Goal: Share content: Share content

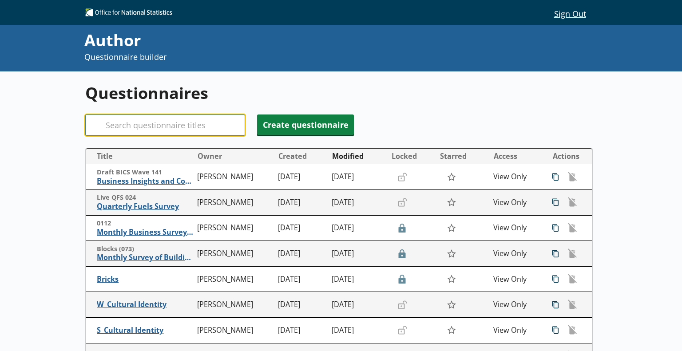
click at [129, 119] on input "Search" at bounding box center [165, 125] width 160 height 21
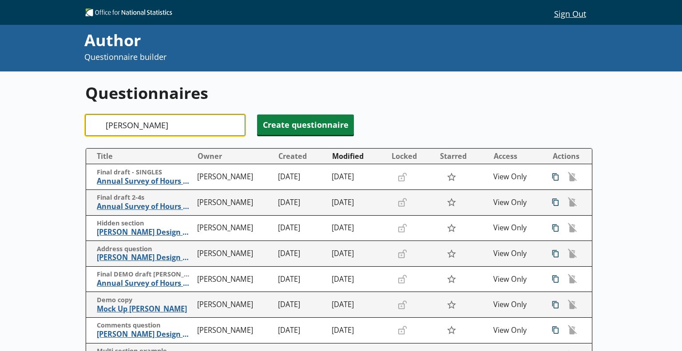
type input "[PERSON_NAME]"
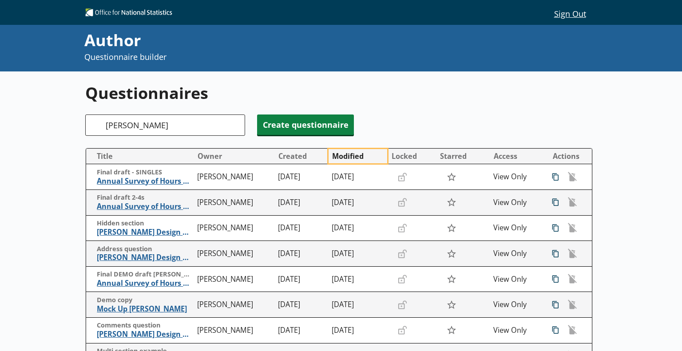
click at [339, 158] on button "Modified" at bounding box center [358, 156] width 58 height 14
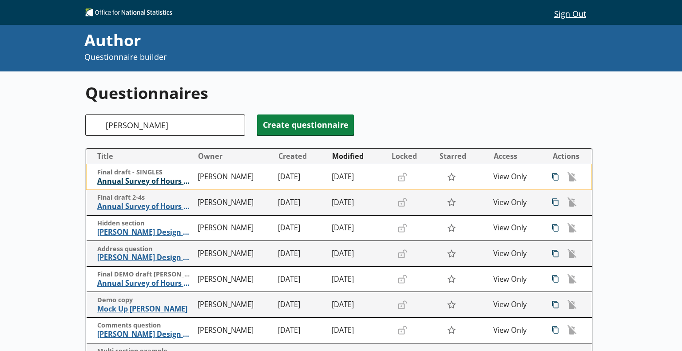
click at [146, 180] on span "Annual Survey of Hours and Earnings ([PERSON_NAME])" at bounding box center [145, 181] width 96 height 9
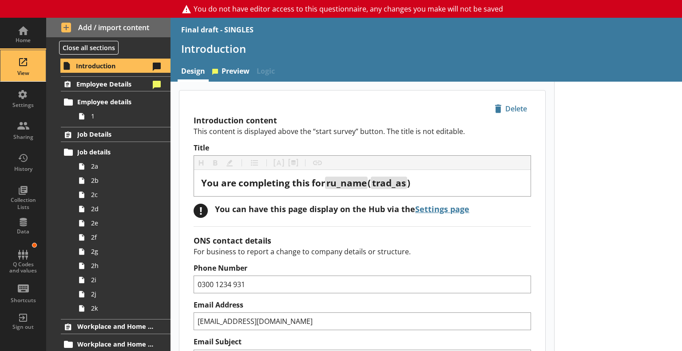
click at [20, 67] on div "View" at bounding box center [23, 65] width 31 height 31
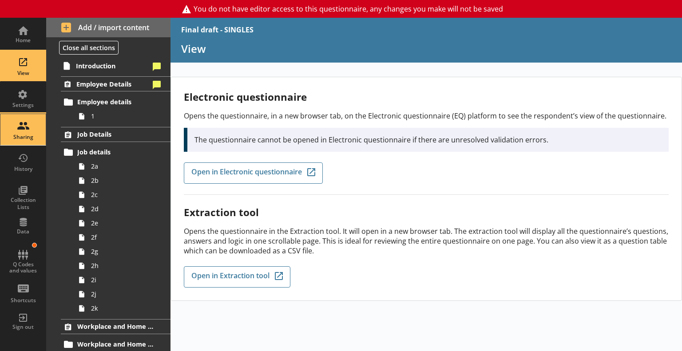
click at [9, 129] on div "Sharing" at bounding box center [23, 129] width 31 height 31
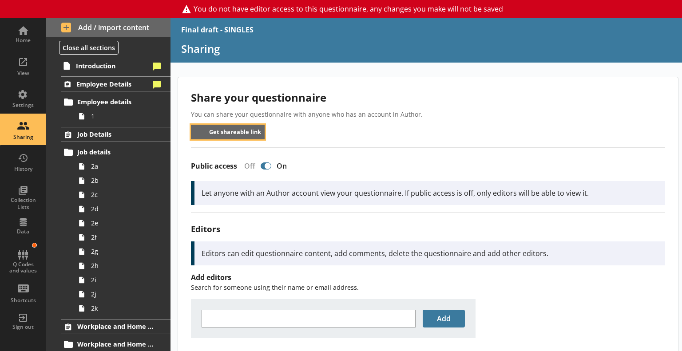
click at [216, 131] on button "Get shareable link" at bounding box center [228, 132] width 74 height 15
